Goal: Find specific page/section: Find specific page/section

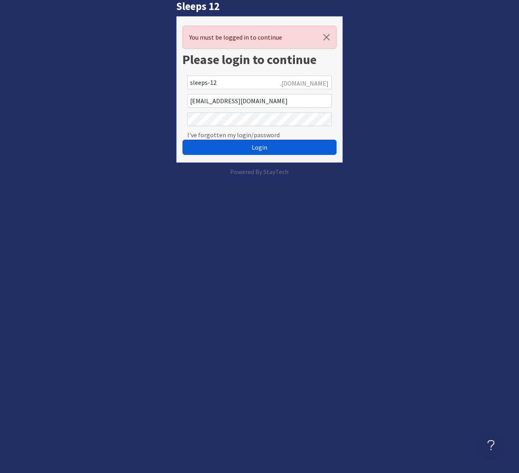
drag, startPoint x: 260, startPoint y: 147, endPoint x: 310, endPoint y: 143, distance: 50.2
click at [260, 147] on span "Login" at bounding box center [260, 147] width 16 height 8
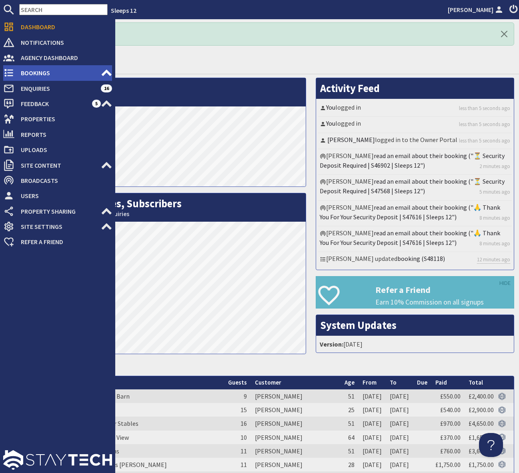
click at [40, 72] on span "Bookings" at bounding box center [57, 72] width 87 height 13
